Goal: Task Accomplishment & Management: Use online tool/utility

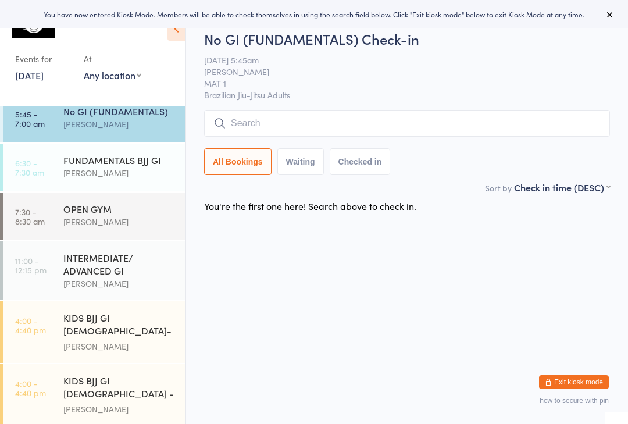
scroll to position [12, 0]
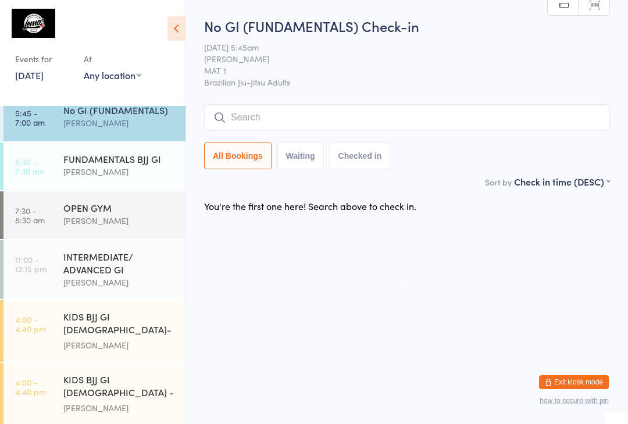
click at [309, 117] on input "search" at bounding box center [407, 117] width 406 height 27
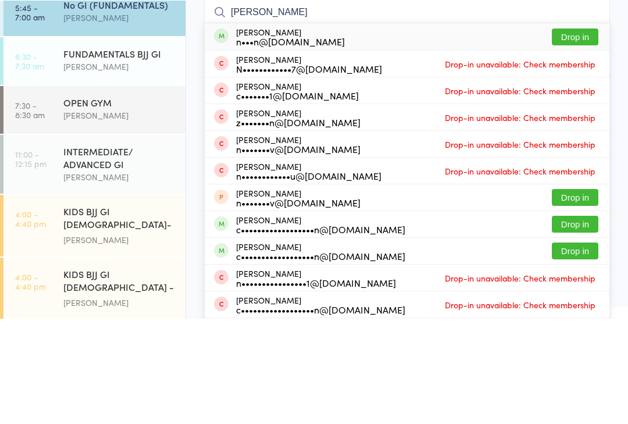
type input "[PERSON_NAME]"
click at [280, 133] on div "[PERSON_NAME] n•••n@[DOMAIN_NAME]" at bounding box center [290, 142] width 109 height 19
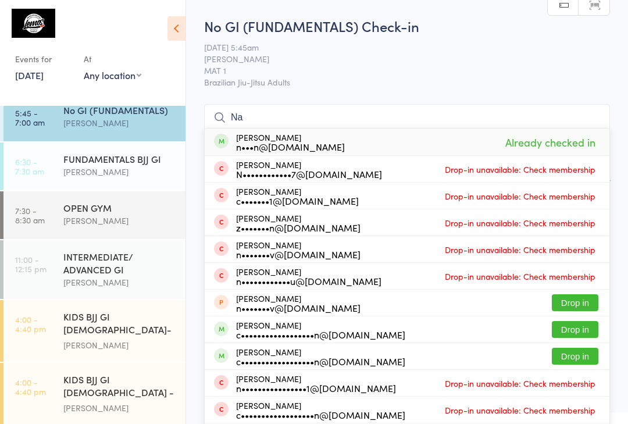
type input "N"
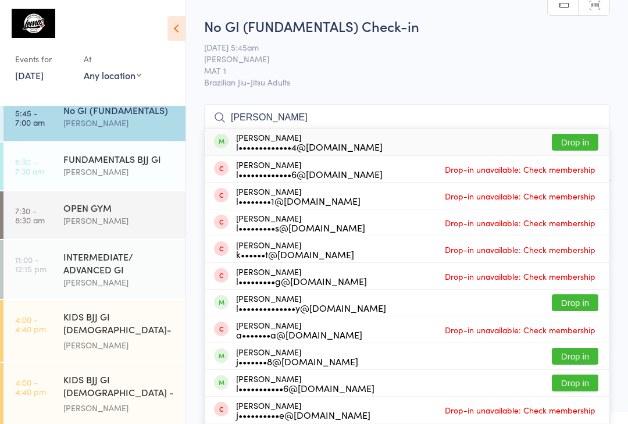
type input "[PERSON_NAME]"
click at [558, 135] on button "Drop in" at bounding box center [575, 142] width 47 height 17
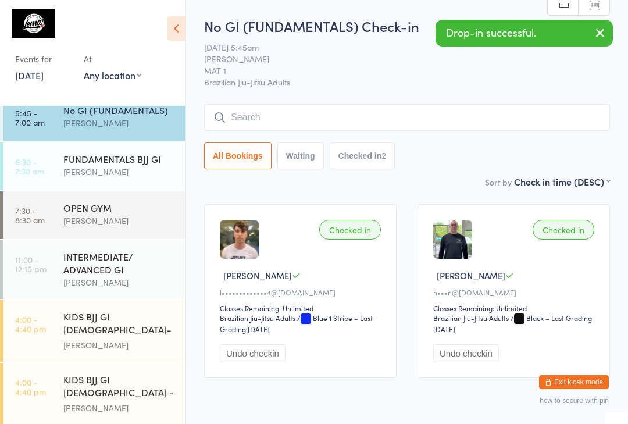
click at [35, 129] on link "5:45 - 7:00 am No GI (FUNDAMENTALS) [PERSON_NAME]" at bounding box center [94, 118] width 182 height 48
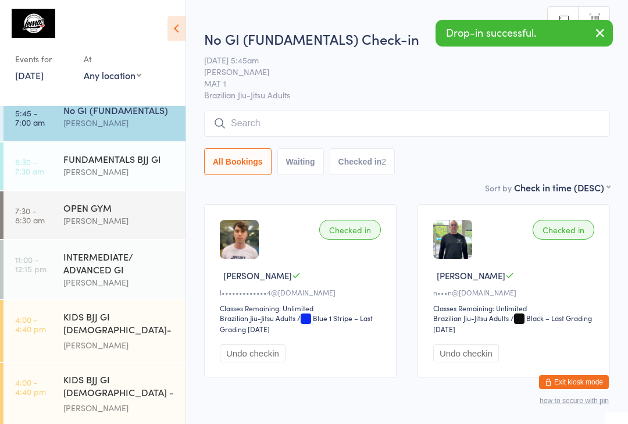
click at [259, 124] on input "search" at bounding box center [407, 123] width 406 height 27
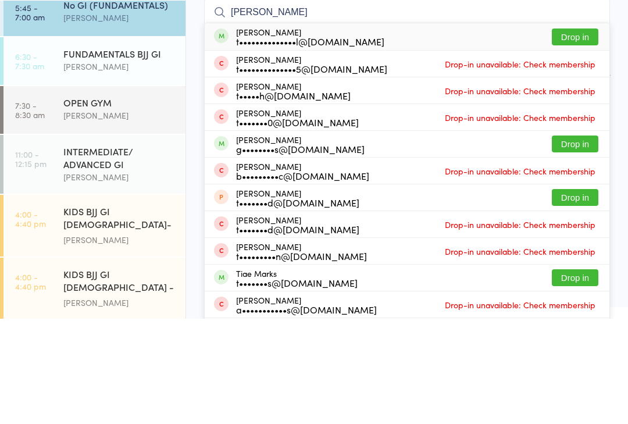
type input "[PERSON_NAME]"
click at [302, 142] on div "t••••••••••••••l@[DOMAIN_NAME]" at bounding box center [310, 146] width 148 height 9
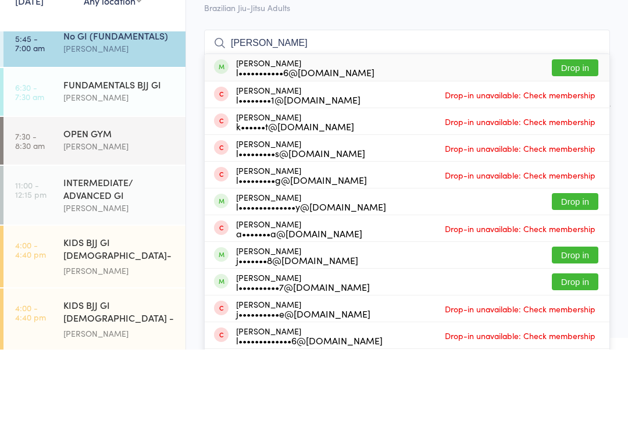
type input "[PERSON_NAME]"
click at [582, 134] on button "Drop in" at bounding box center [575, 142] width 47 height 17
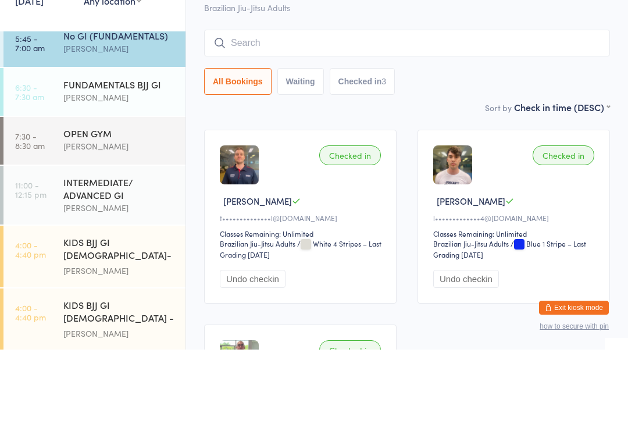
scroll to position [74, 0]
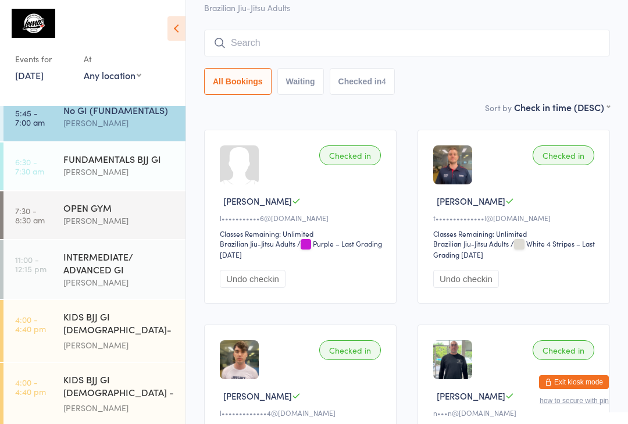
click at [317, 41] on input "search" at bounding box center [407, 43] width 406 height 27
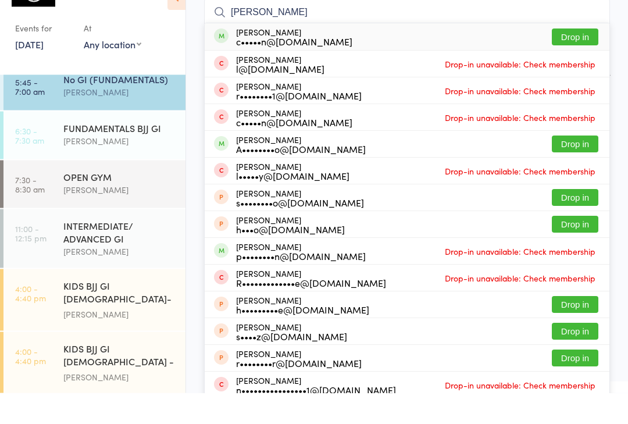
type input "[PERSON_NAME]"
click at [574, 167] on button "Drop in" at bounding box center [575, 175] width 47 height 17
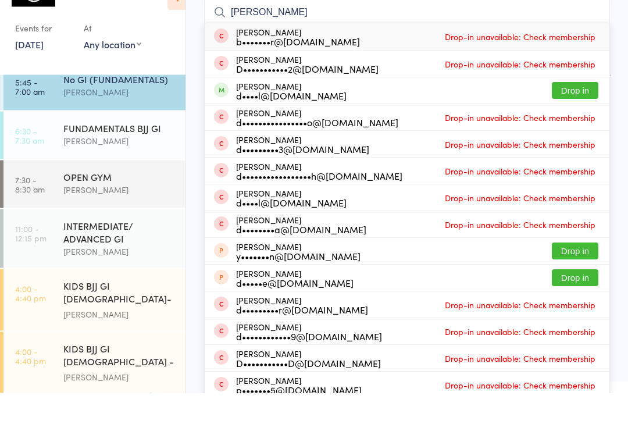
type input "[PERSON_NAME]"
click at [592, 113] on button "Drop in" at bounding box center [575, 121] width 47 height 17
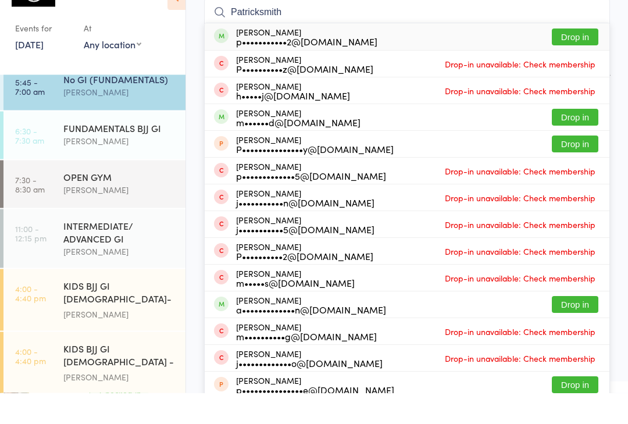
type input "Patricksmith"
click at [579, 60] on button "Drop in" at bounding box center [575, 68] width 47 height 17
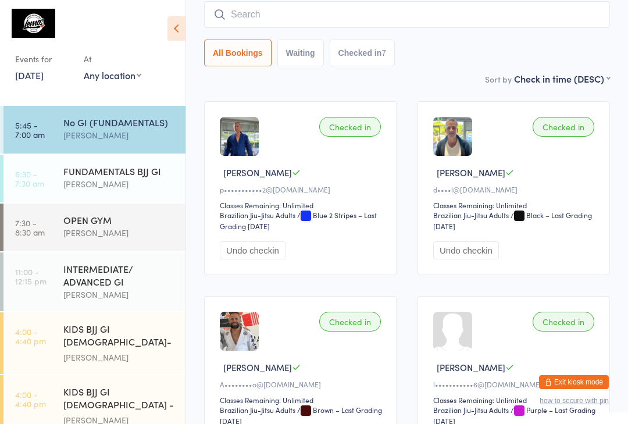
scroll to position [0, 0]
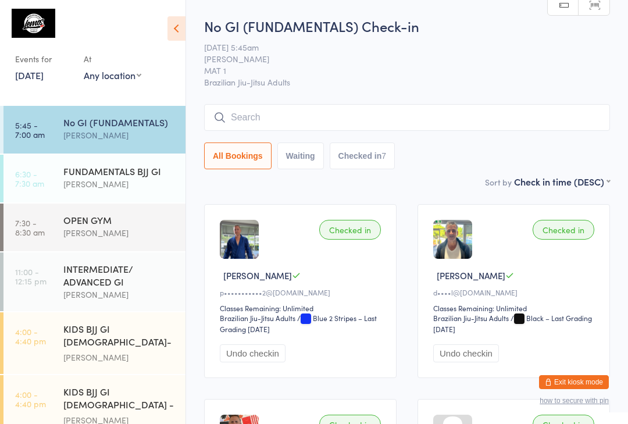
click at [447, 121] on input "search" at bounding box center [407, 117] width 406 height 27
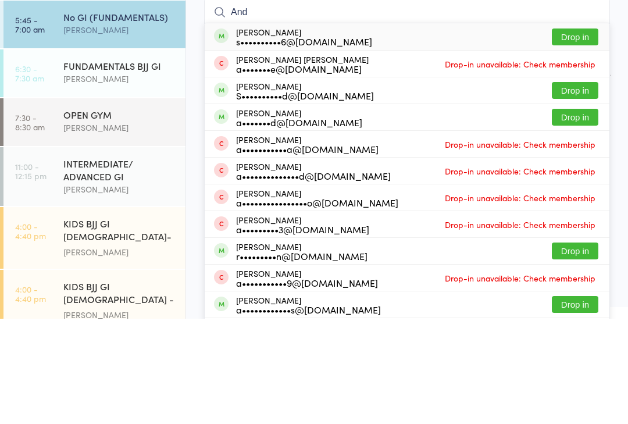
type input "And"
click at [579, 134] on button "Drop in" at bounding box center [575, 142] width 47 height 17
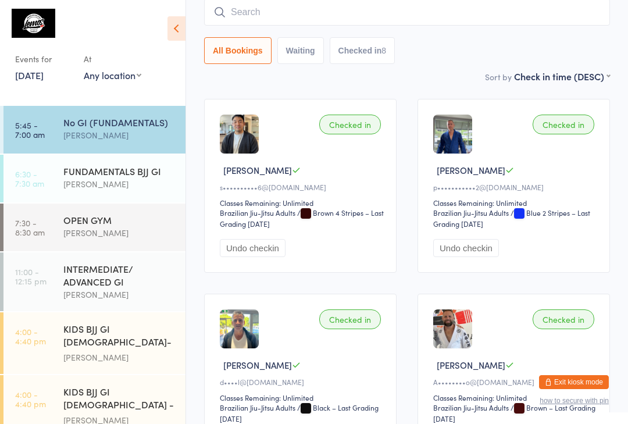
click at [256, 13] on input "search" at bounding box center [407, 12] width 406 height 27
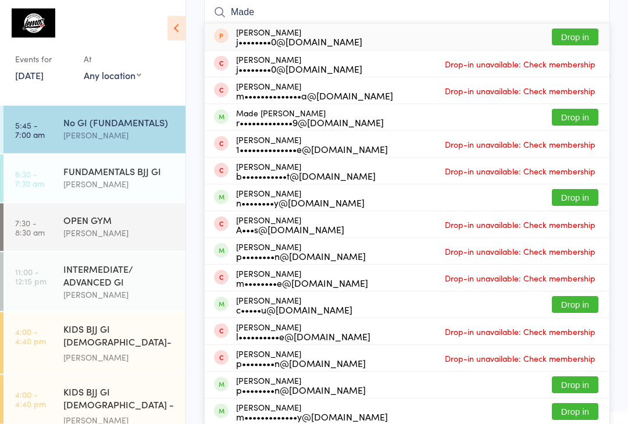
type input "Made"
click at [584, 112] on button "Drop in" at bounding box center [575, 117] width 47 height 17
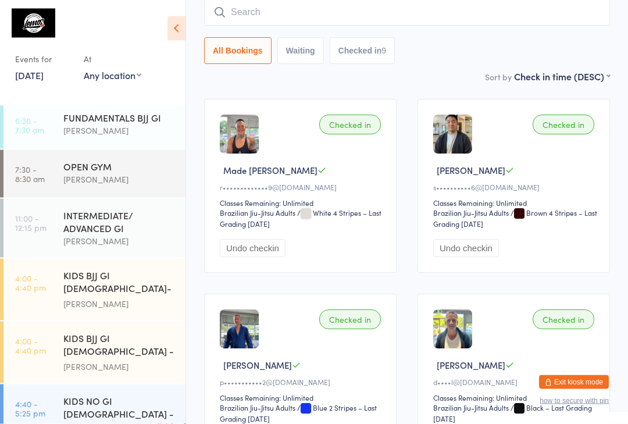
scroll to position [55, 0]
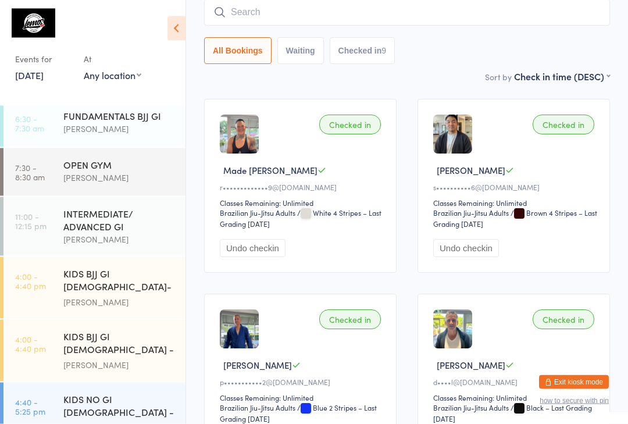
click at [91, 127] on div "[PERSON_NAME]" at bounding box center [119, 128] width 112 height 13
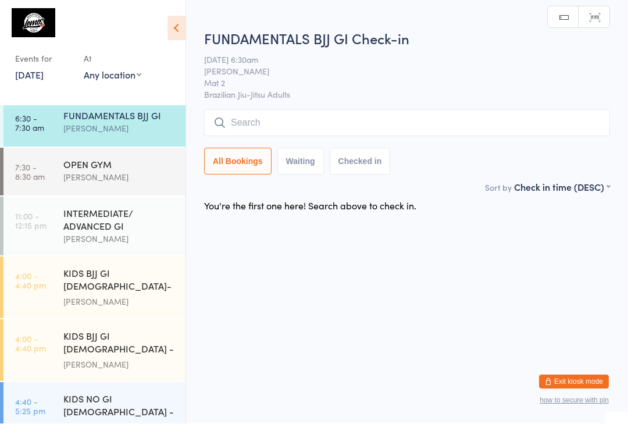
click at [273, 115] on input "search" at bounding box center [407, 123] width 406 height 27
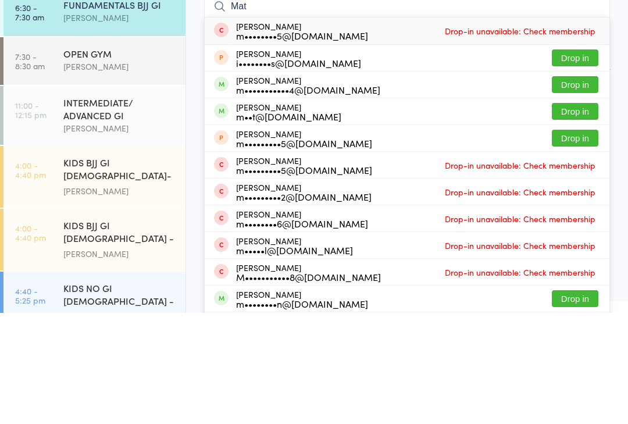
type input "Mat"
click at [298, 196] on div "m•••••••••••4@[DOMAIN_NAME]" at bounding box center [308, 200] width 144 height 9
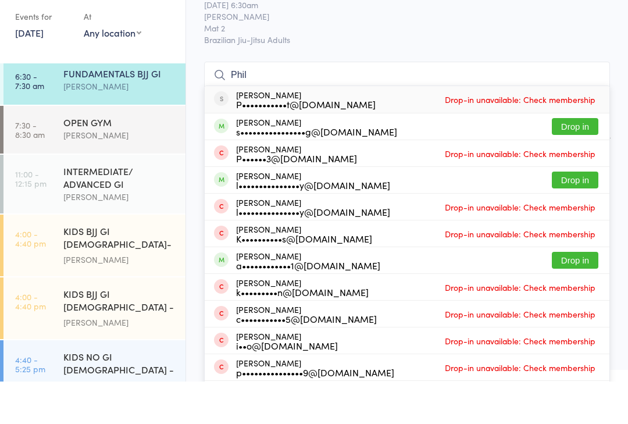
type input "Phil"
click at [579, 160] on button "Drop in" at bounding box center [575, 168] width 47 height 17
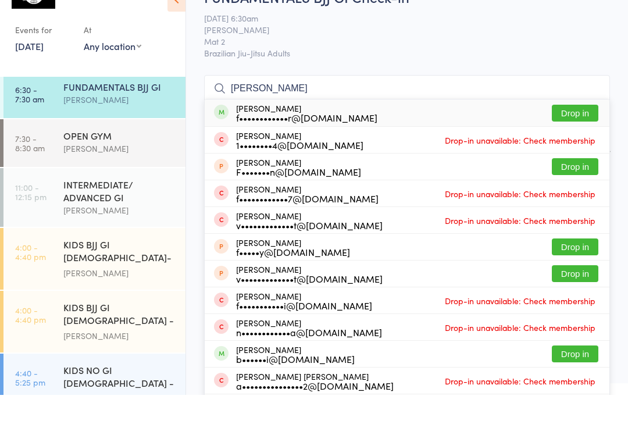
type input "[PERSON_NAME]"
click at [581, 134] on button "Drop in" at bounding box center [575, 142] width 47 height 17
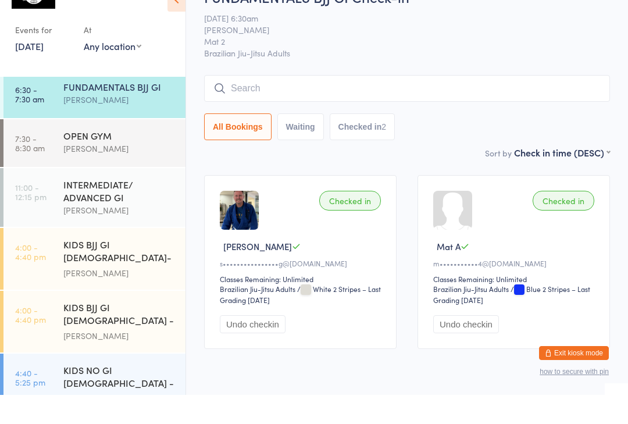
scroll to position [29, 0]
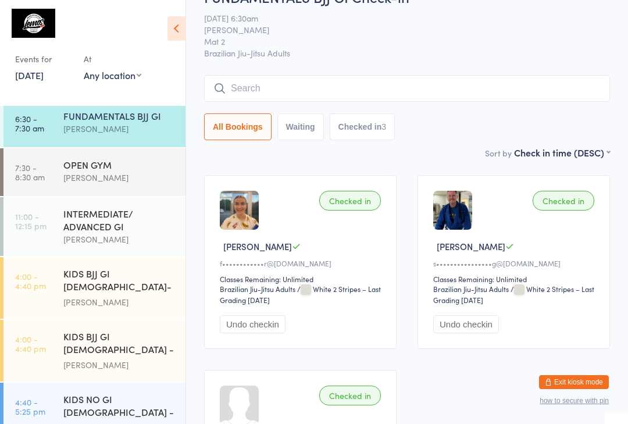
click at [139, 119] on div "FUNDAMENTALS BJJ GI" at bounding box center [119, 115] width 112 height 13
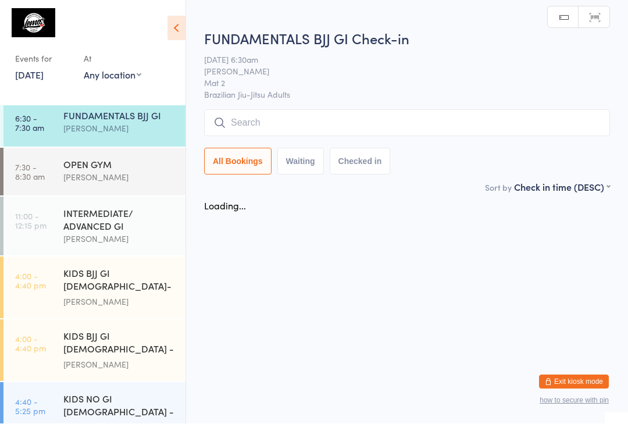
scroll to position [1, 0]
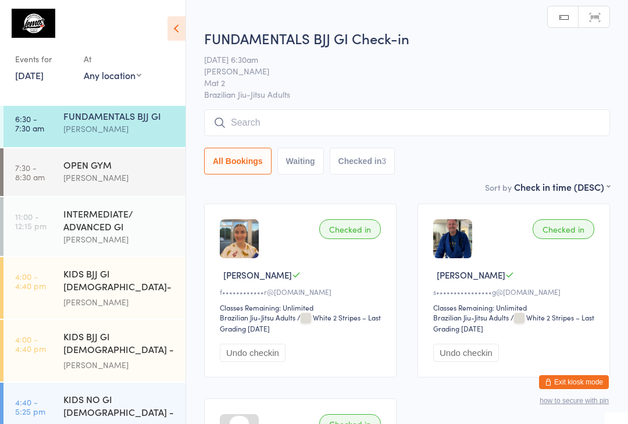
click at [358, 114] on input "search" at bounding box center [407, 122] width 406 height 27
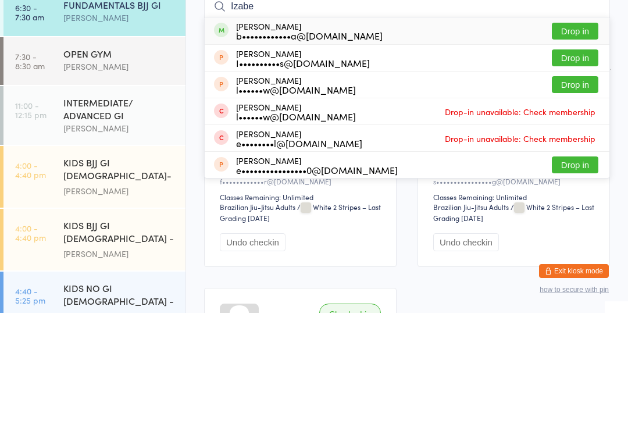
type input "Izabe"
click at [422, 128] on div "[PERSON_NAME] b••••••••••••a@[DOMAIN_NAME] Drop in" at bounding box center [407, 141] width 405 height 27
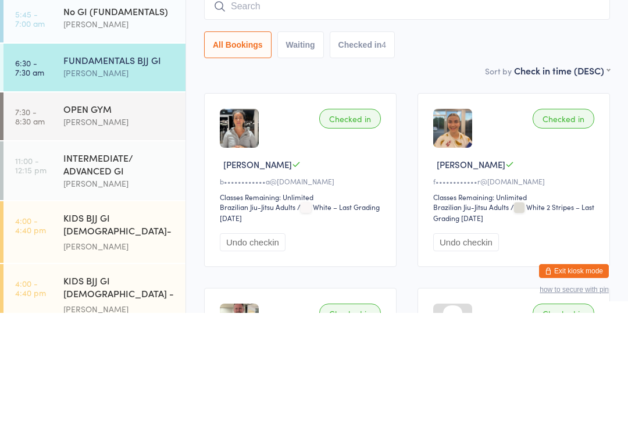
click at [80, 128] on div "[PERSON_NAME]" at bounding box center [119, 134] width 112 height 13
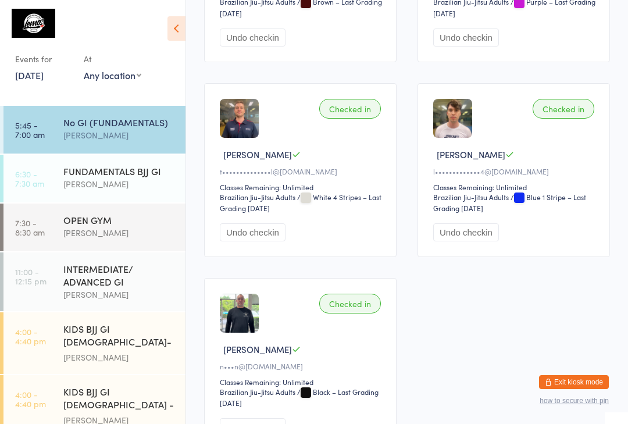
scroll to position [705, 0]
